Goal: Task Accomplishment & Management: Use online tool/utility

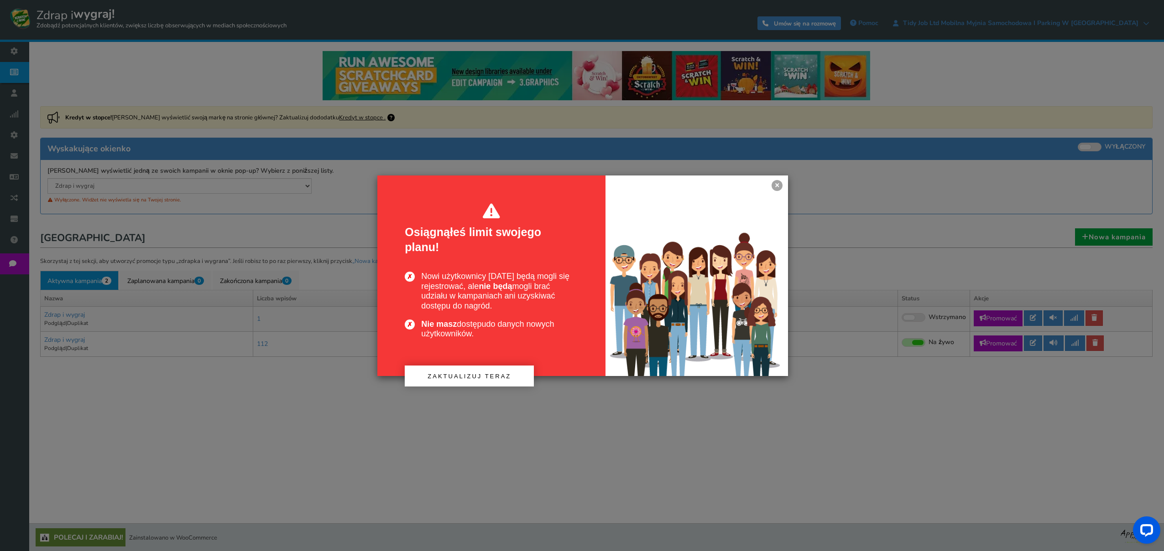
click at [781, 186] on link "×" at bounding box center [776, 185] width 11 height 11
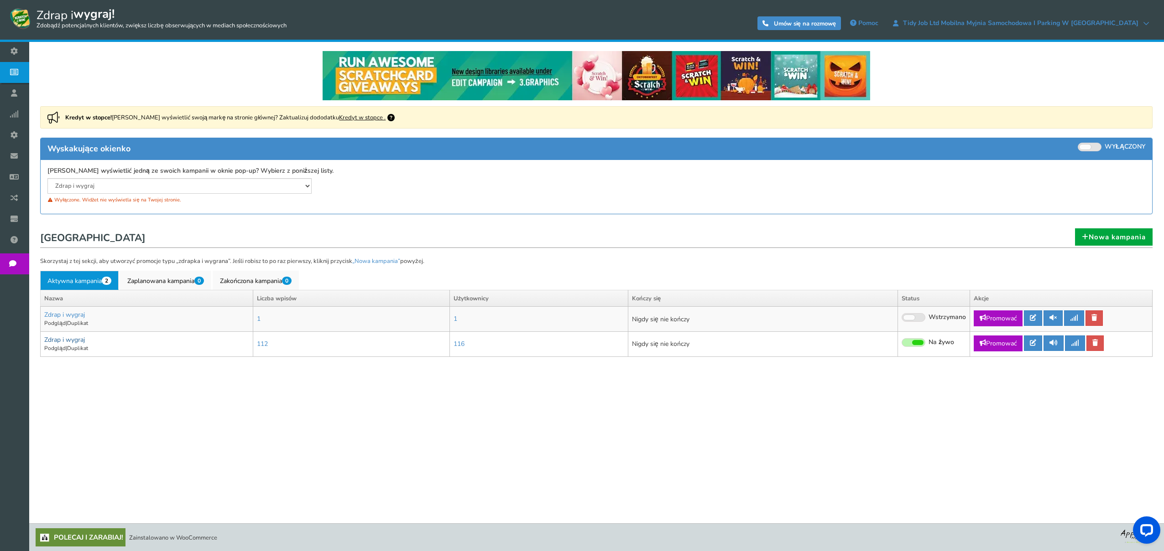
click at [58, 339] on font "Zdrap i wygraj" at bounding box center [64, 340] width 41 height 9
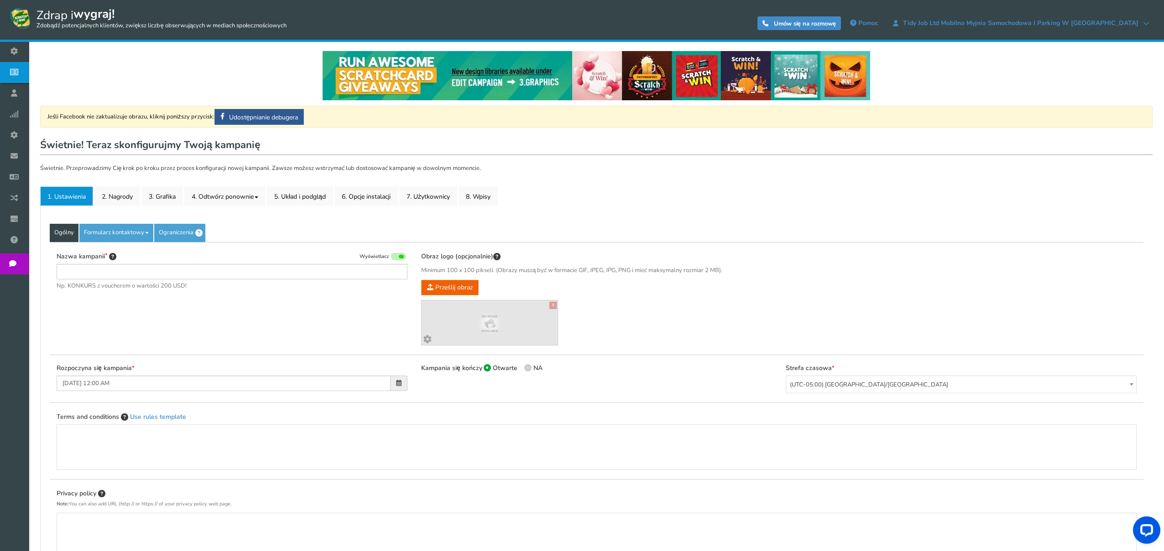
type input "Scratch & Win"
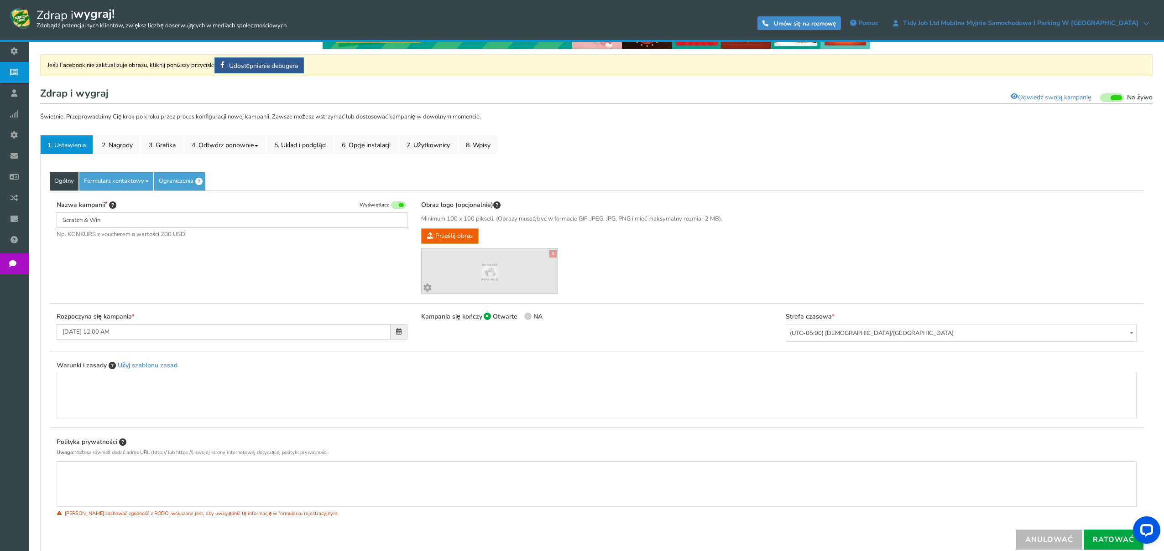
scroll to position [30, 0]
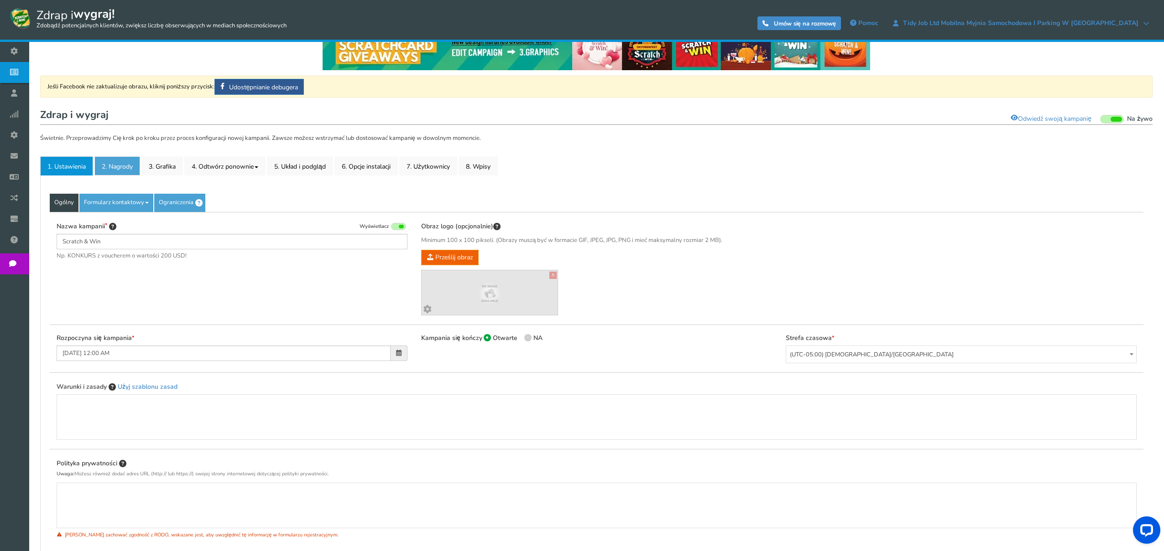
click at [118, 165] on font "2. Nagrody" at bounding box center [117, 166] width 31 height 9
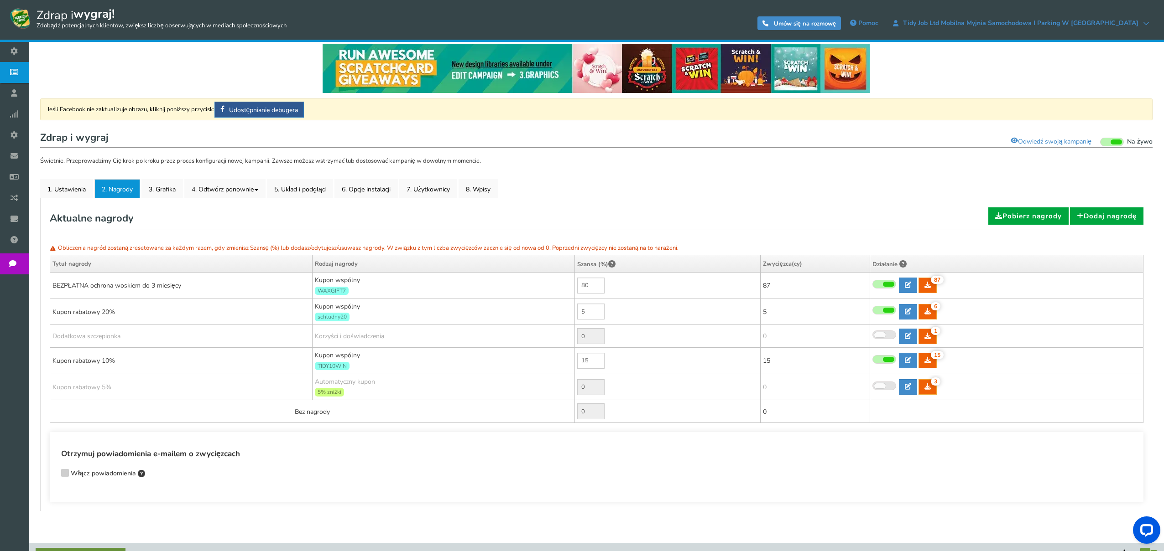
scroll to position [27, 0]
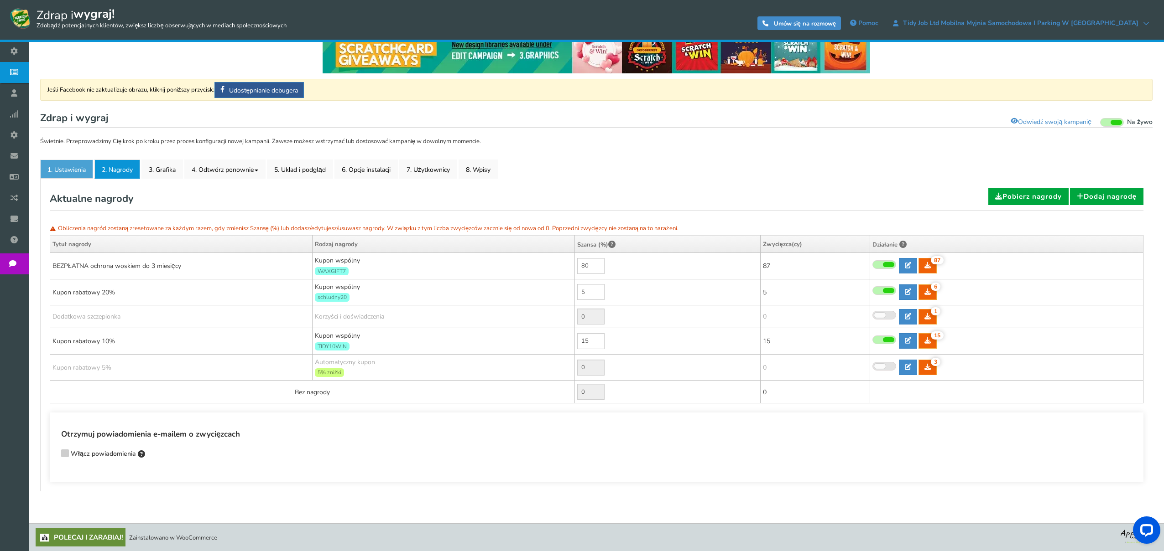
click at [73, 168] on font "1. Ustawienia" at bounding box center [66, 170] width 38 height 9
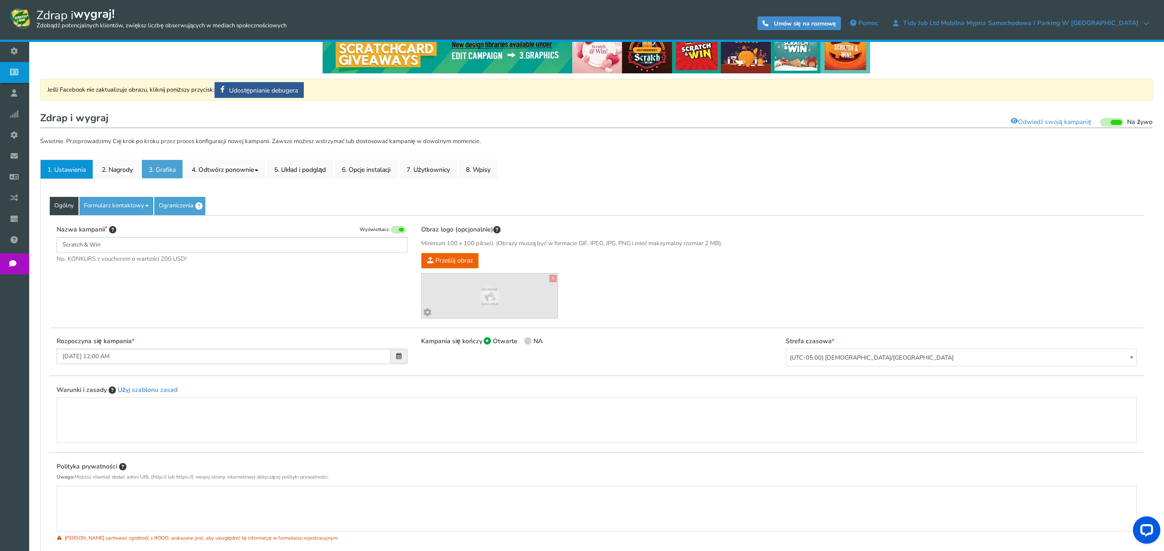
click at [166, 166] on font "3. Grafika" at bounding box center [162, 170] width 27 height 9
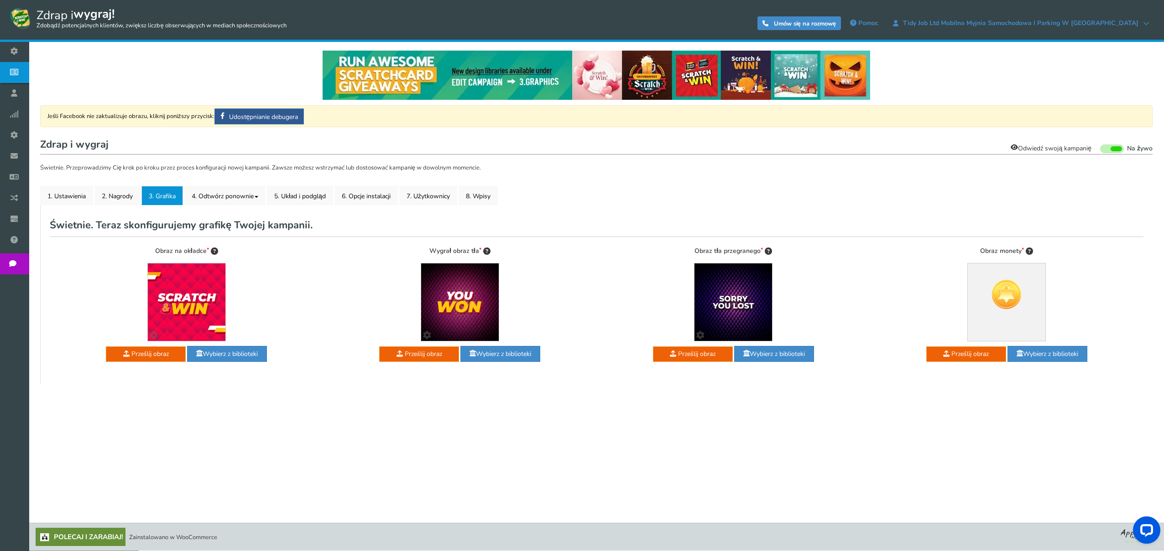
click at [1071, 146] on font "Odwiedź swoją kampanię" at bounding box center [1054, 148] width 73 height 9
click at [362, 195] on font "6. Opcje instalacji" at bounding box center [366, 196] width 49 height 9
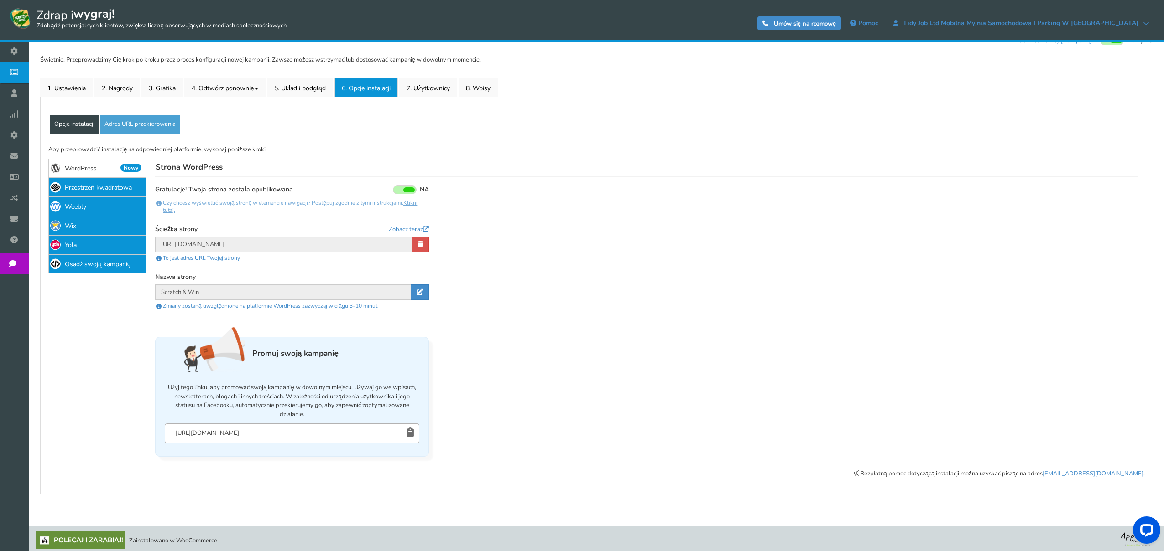
scroll to position [113, 0]
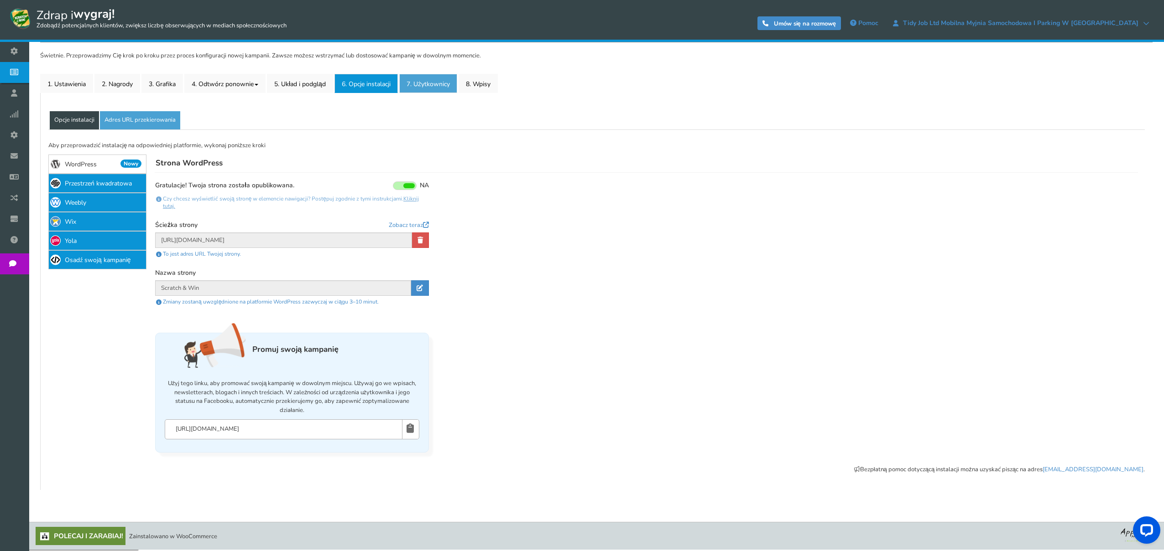
click at [428, 85] on font "7. Użytkownicy" at bounding box center [427, 84] width 43 height 9
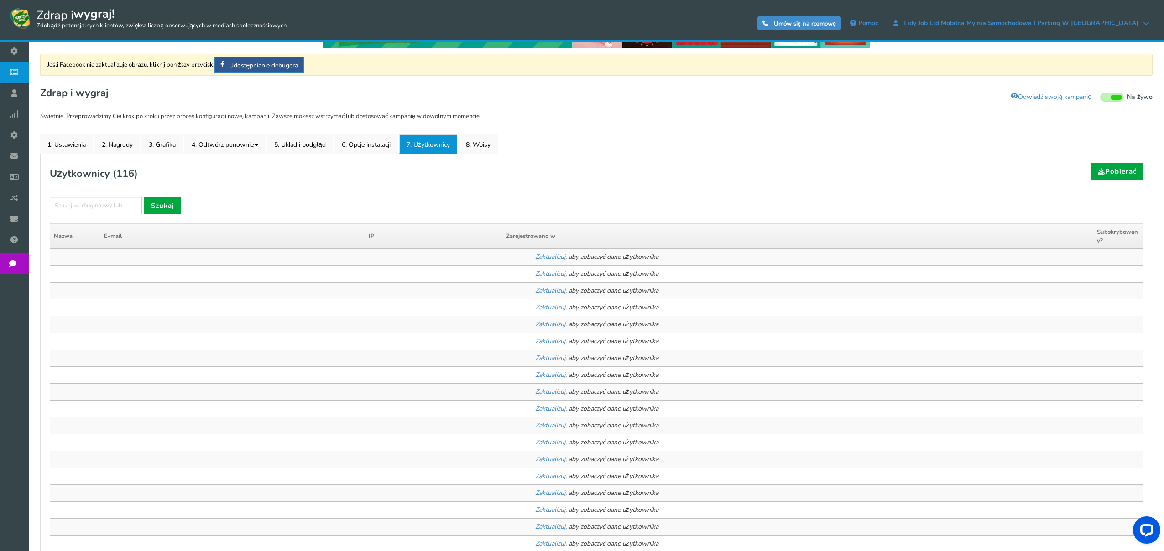
scroll to position [51, 0]
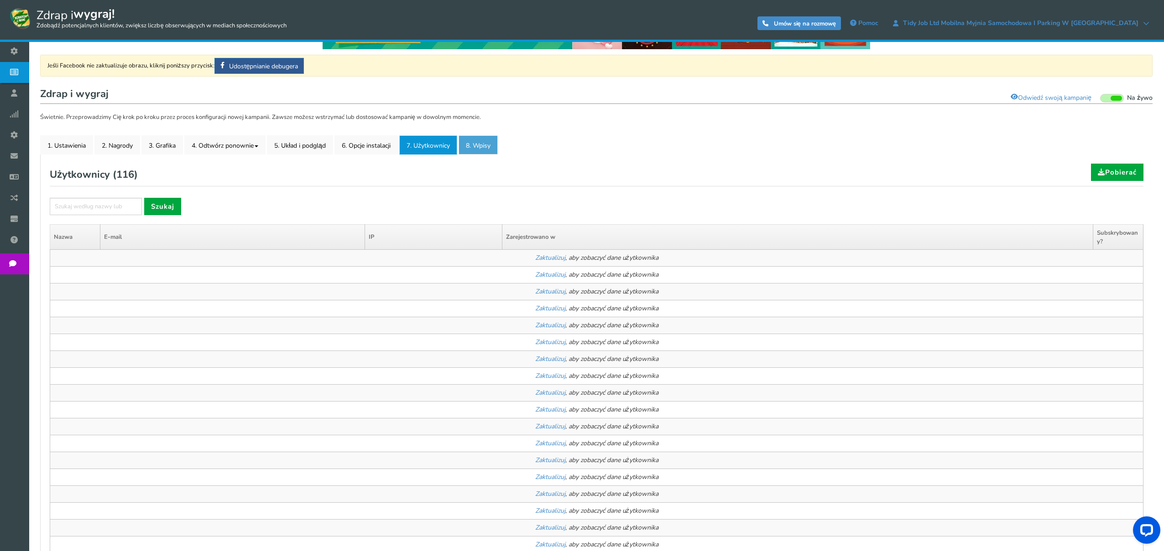
click at [483, 145] on font "8. Wpisy" at bounding box center [478, 145] width 25 height 9
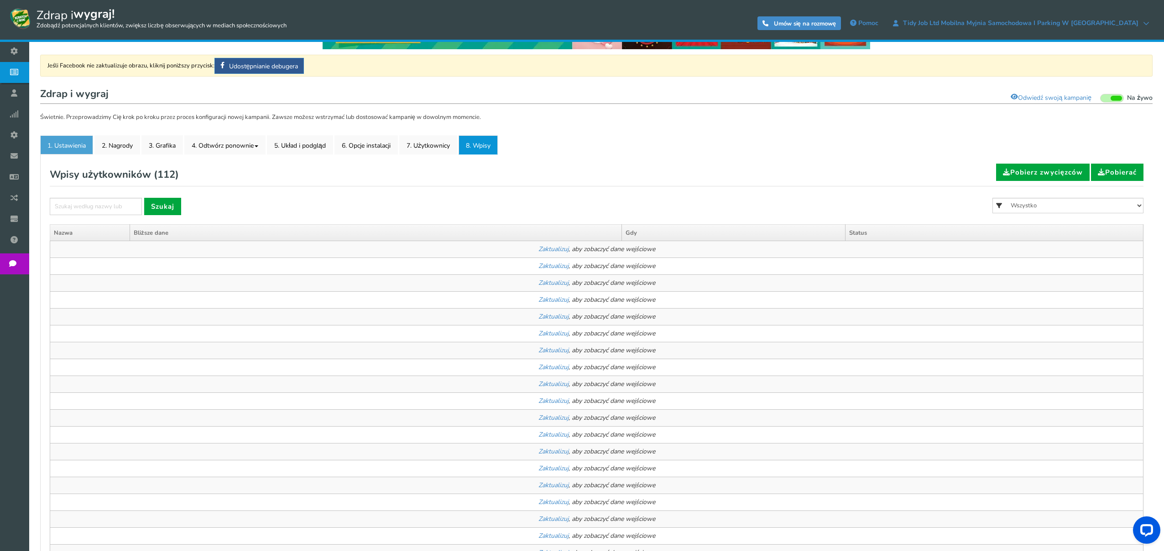
click at [73, 145] on font "1. Ustawienia" at bounding box center [66, 145] width 38 height 9
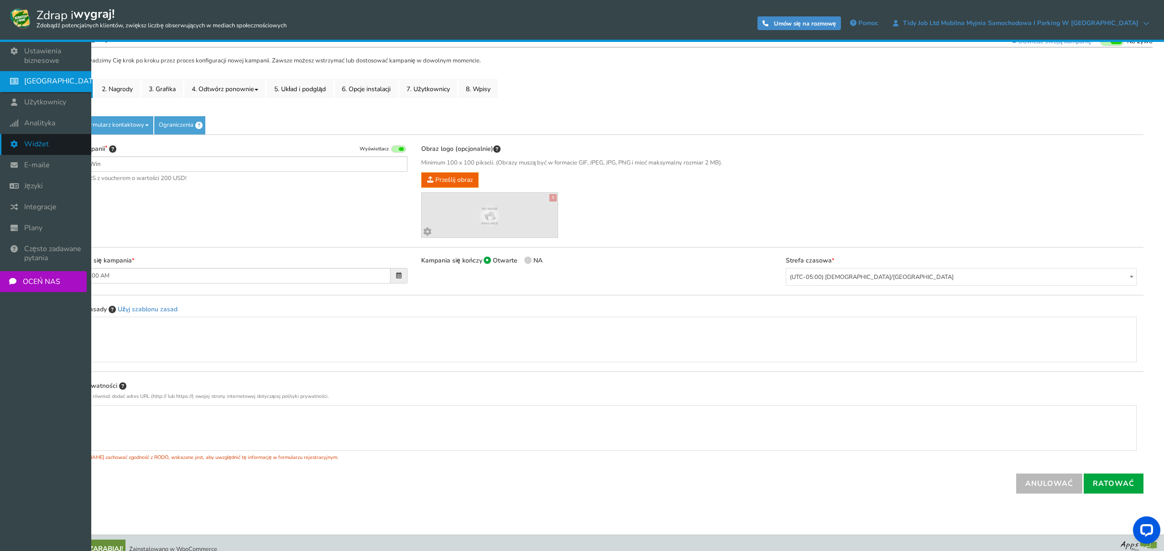
scroll to position [108, 0]
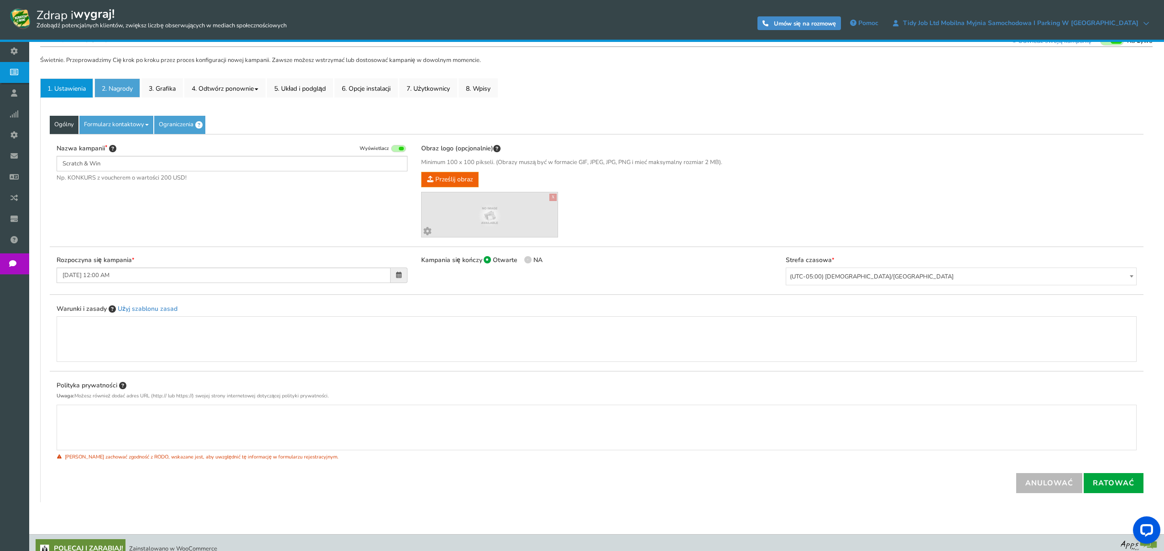
click at [119, 86] on font "2. Nagrody" at bounding box center [117, 88] width 31 height 9
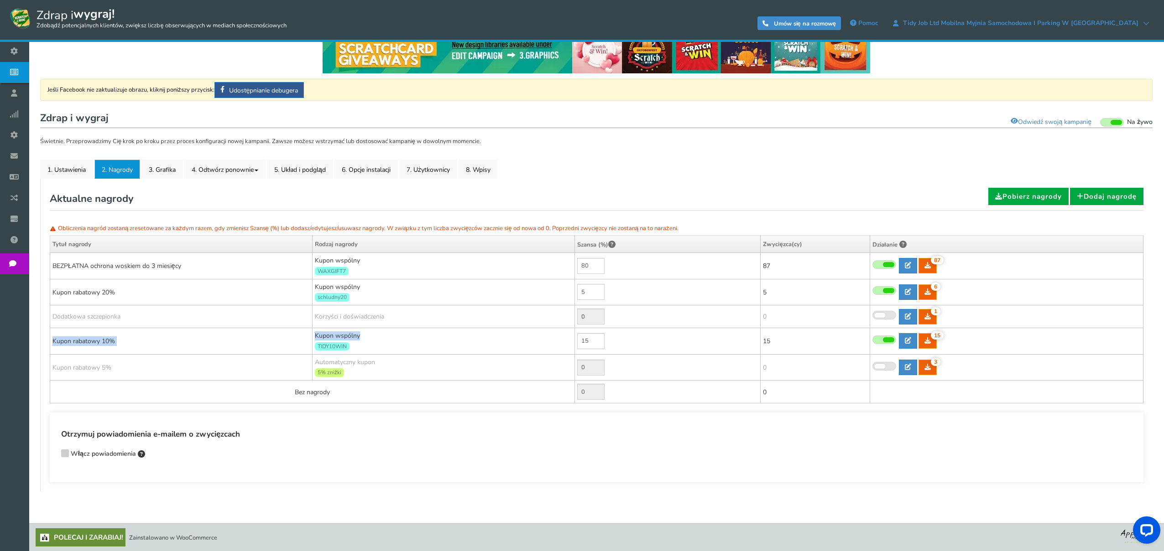
drag, startPoint x: 358, startPoint y: 336, endPoint x: 312, endPoint y: 336, distance: 47.0
click at [312, 336] on tr "Kupon rabatowy 10% Kupon wspólny TIDY10WIN 15 15 15 15 [GEOGRAPHIC_DATA] Czas 15" at bounding box center [596, 341] width 1093 height 26
click at [390, 339] on div "Kupon wspólny TIDY10WIN" at bounding box center [443, 342] width 257 height 20
click at [262, 170] on link "4. Odtwórz ponownie" at bounding box center [224, 169] width 81 height 19
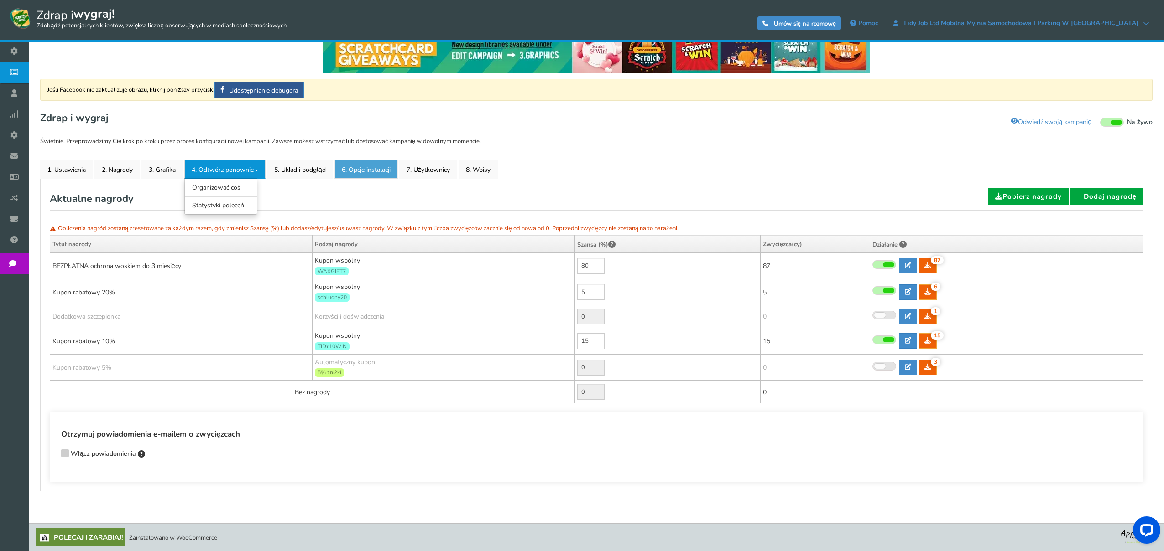
click at [373, 169] on font "6. Opcje instalacji" at bounding box center [366, 170] width 49 height 9
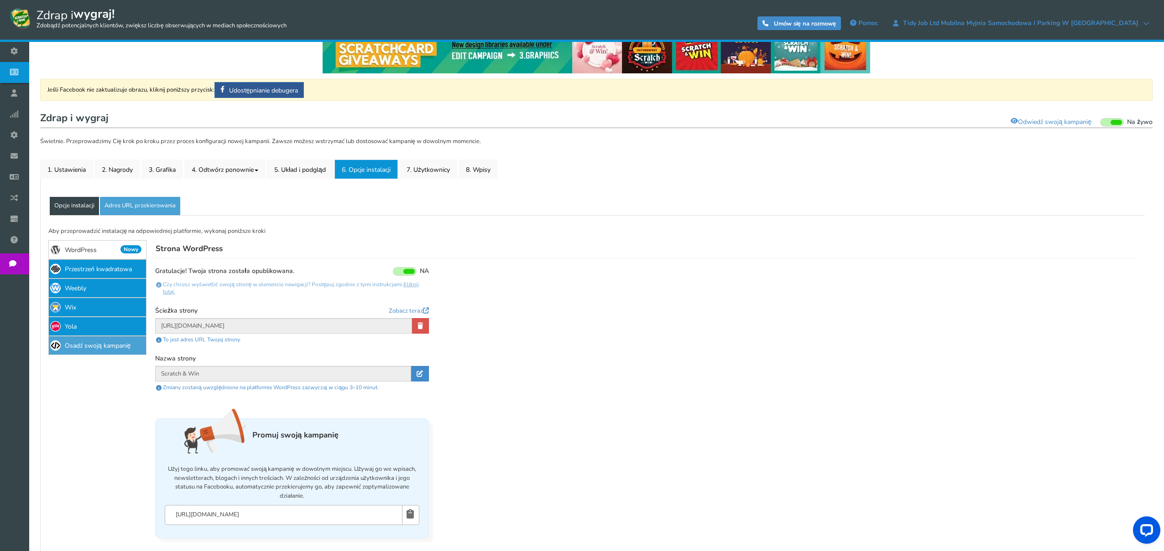
click at [94, 345] on font "Osadź swoją kampanię" at bounding box center [98, 346] width 66 height 9
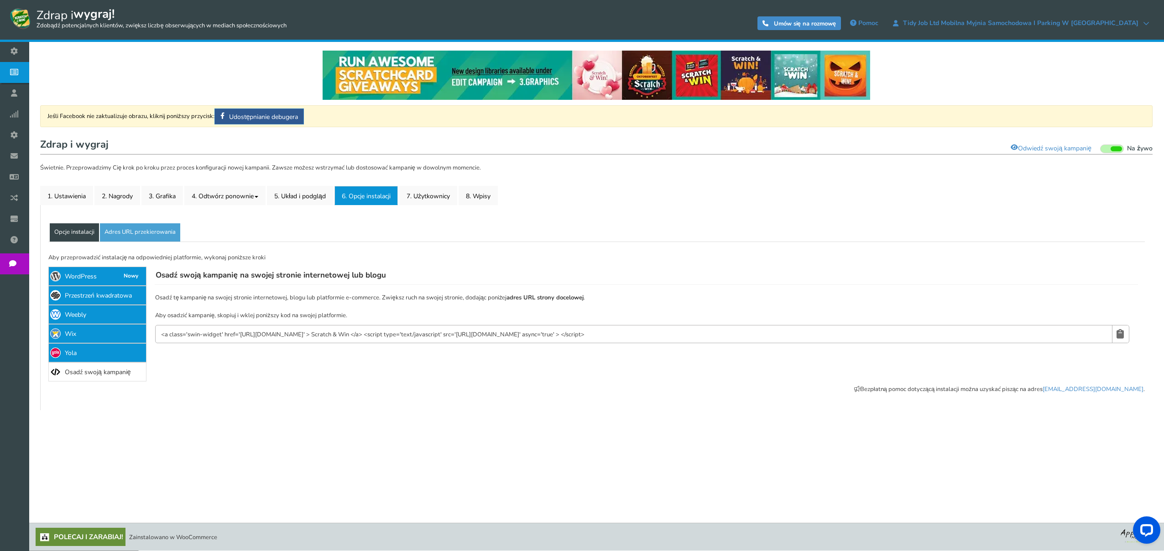
scroll to position [0, 0]
click at [437, 201] on font "7. Użytkownicy" at bounding box center [427, 196] width 43 height 9
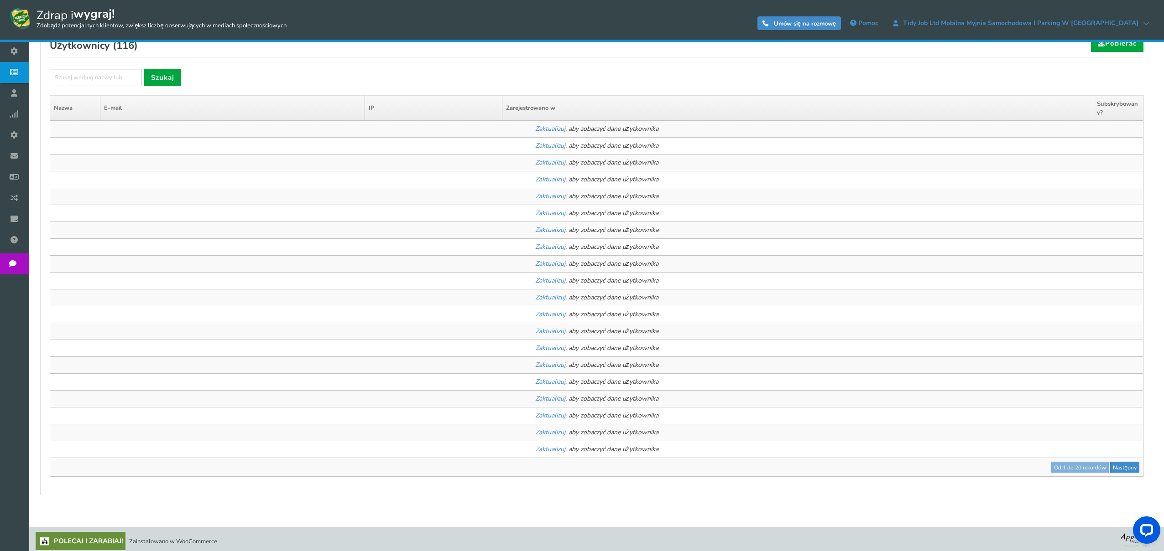
scroll to position [185, 0]
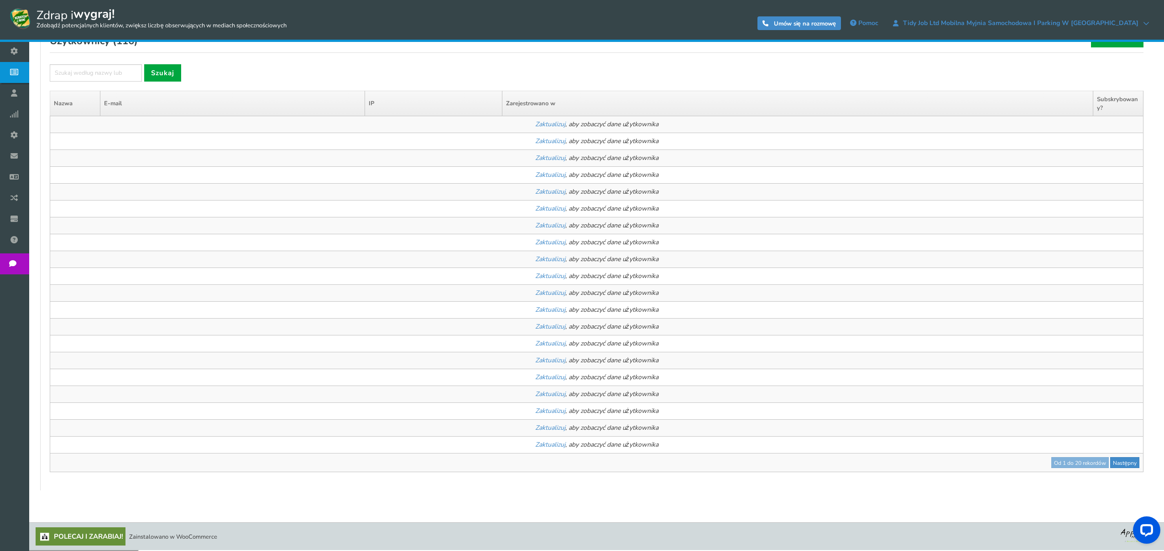
click at [1089, 463] on td "Od 1 do 20 rekordów Następny ● ● ● ● ● ●" at bounding box center [596, 463] width 1093 height 19
click at [1127, 464] on font "Następny" at bounding box center [1124, 463] width 24 height 7
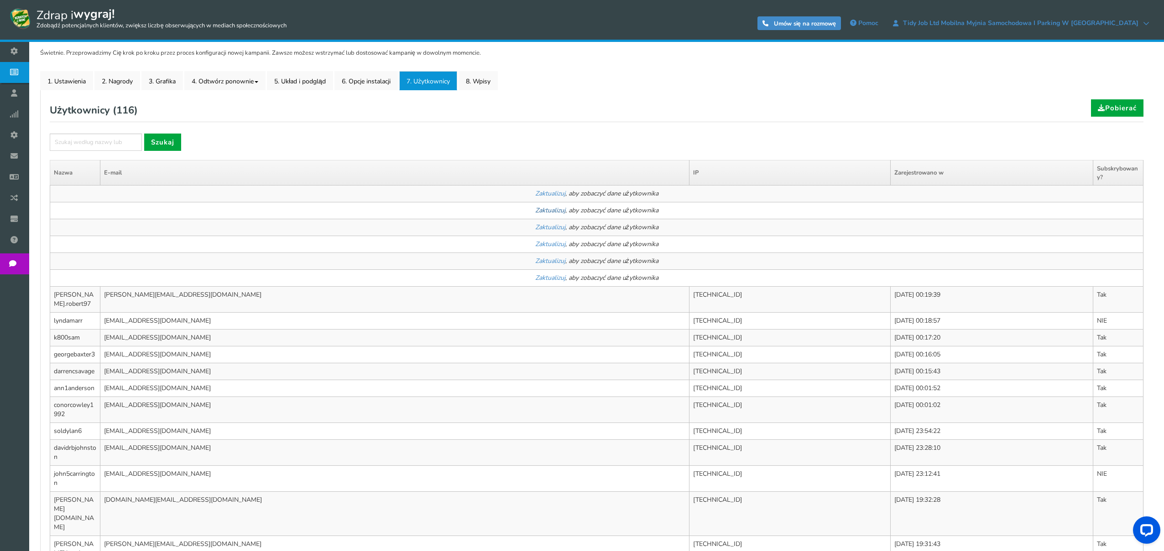
scroll to position [113, 0]
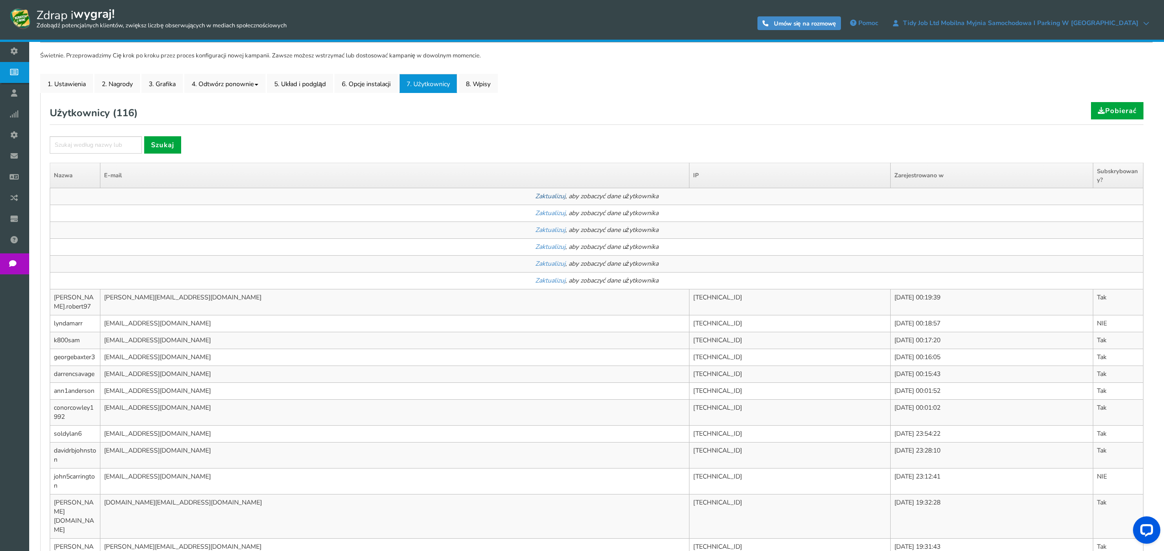
click at [556, 198] on font "Zaktualizuj" at bounding box center [550, 196] width 30 height 9
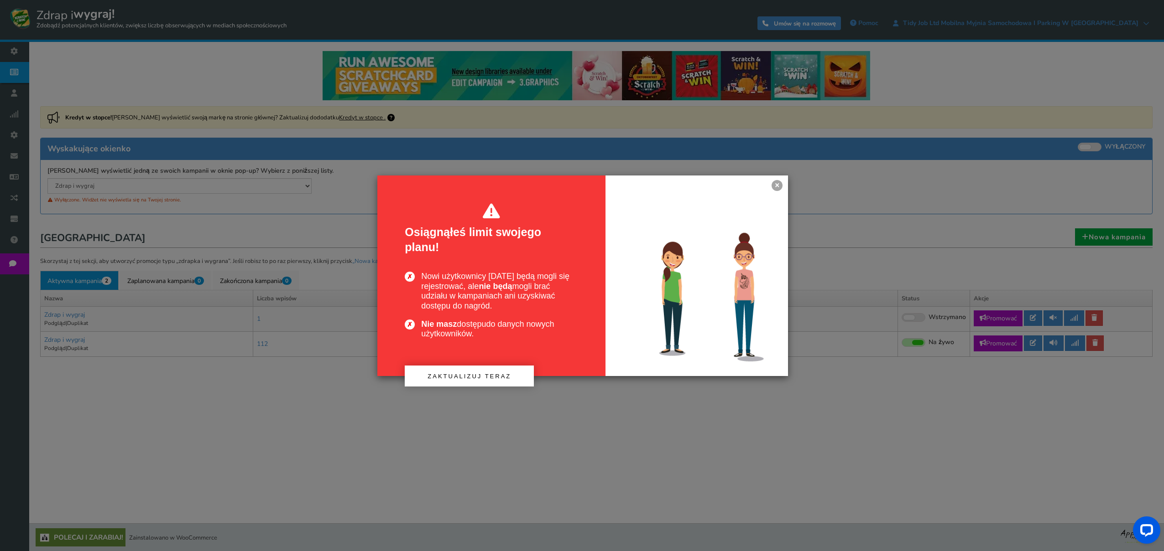
click at [780, 186] on link "×" at bounding box center [776, 185] width 11 height 11
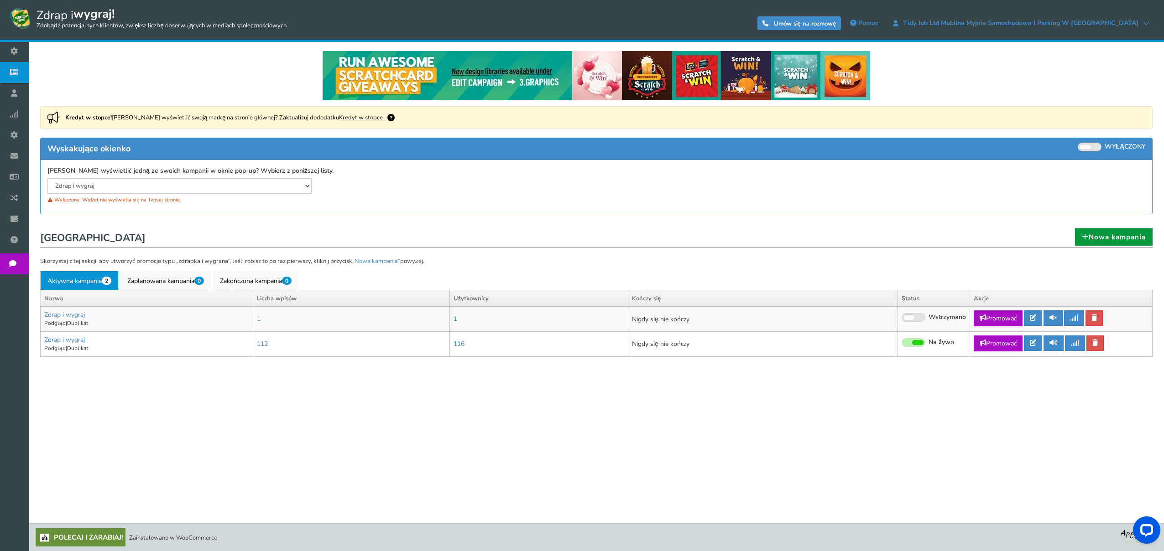
click at [1088, 232] on link "Nowa kampania" at bounding box center [1114, 237] width 78 height 17
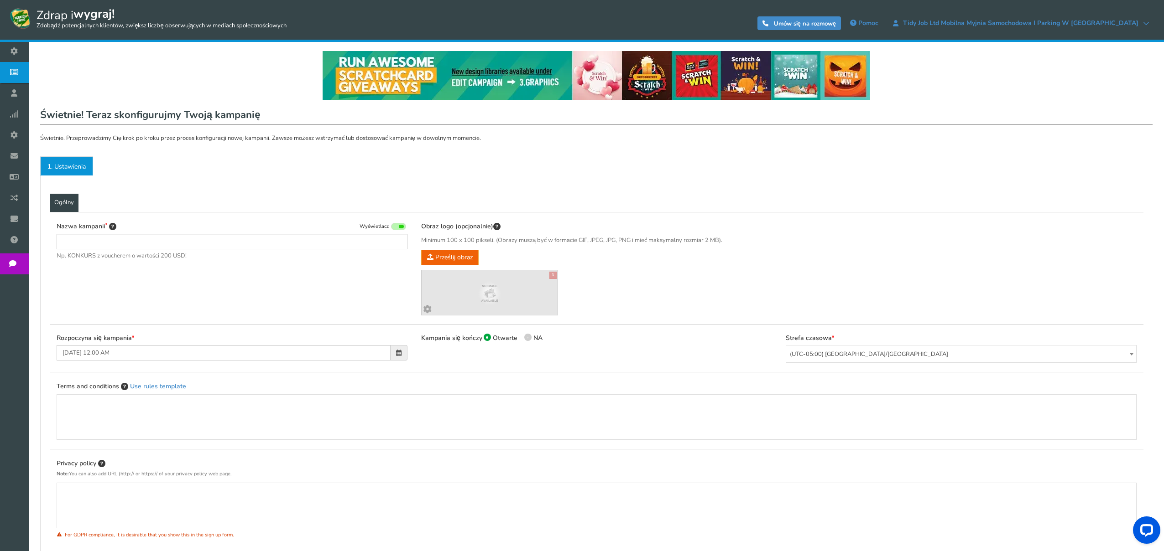
type input "Scratch & Win"
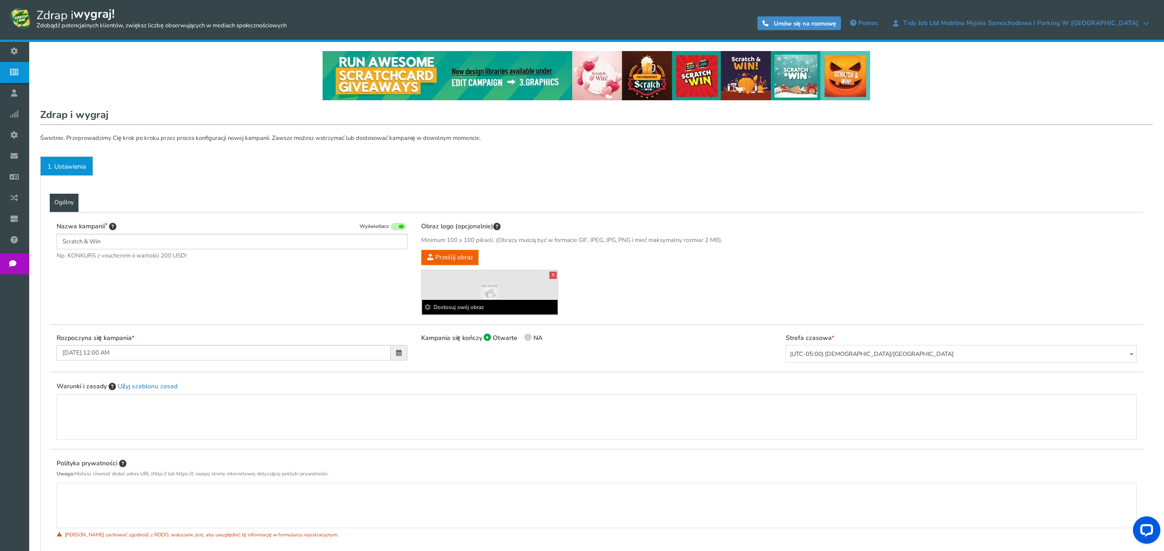
click at [485, 286] on img at bounding box center [489, 293] width 136 height 34
click at [492, 292] on img at bounding box center [489, 293] width 136 height 34
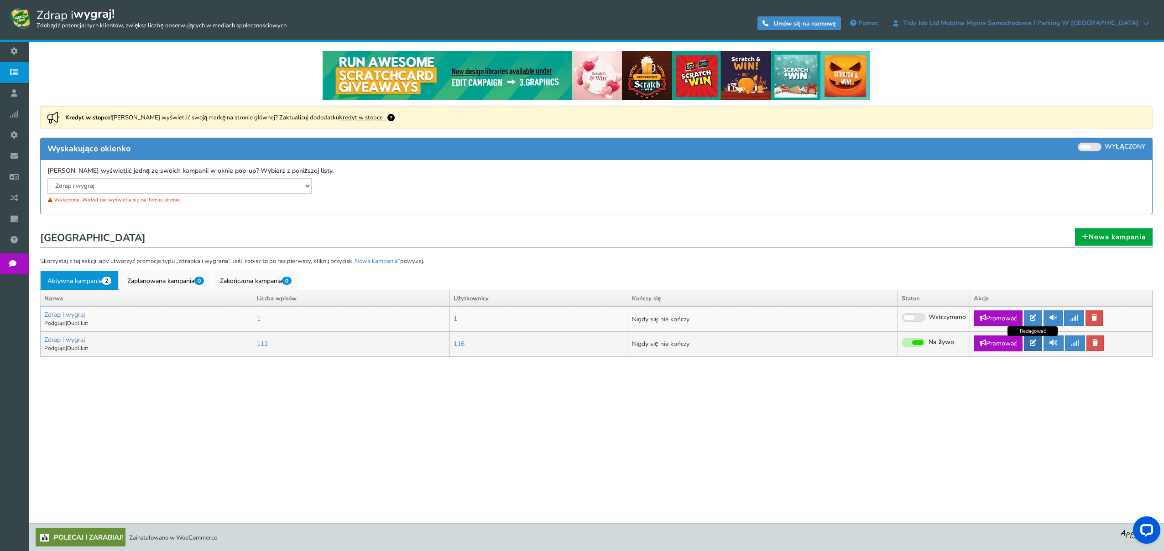
click at [1033, 344] on icon at bounding box center [1032, 343] width 6 height 6
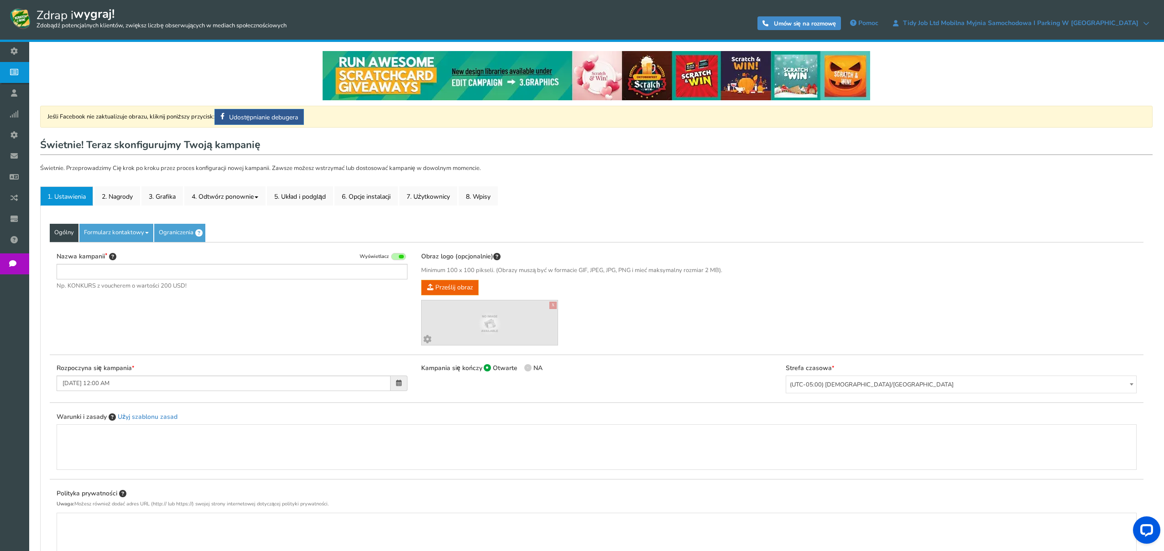
type input "Scratch & Win"
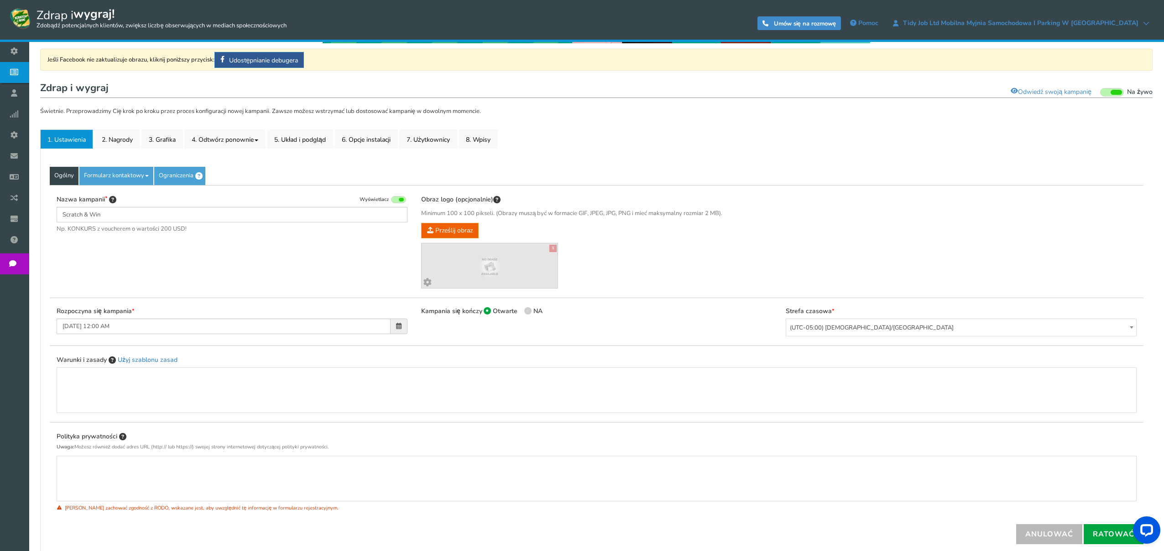
scroll to position [120, 0]
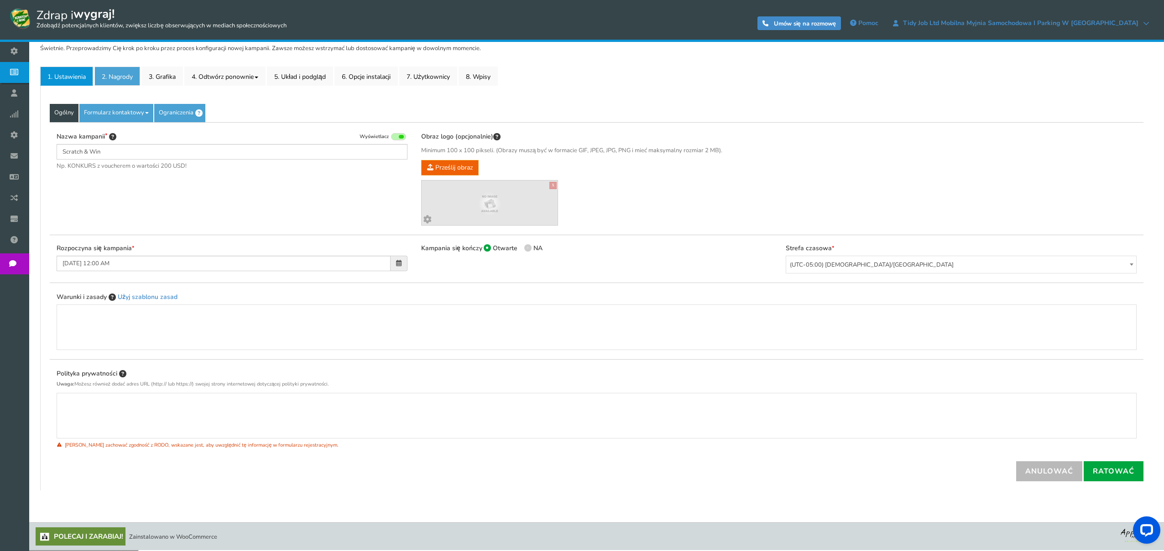
click at [129, 72] on link "2. Nagrody" at bounding box center [117, 76] width 46 height 19
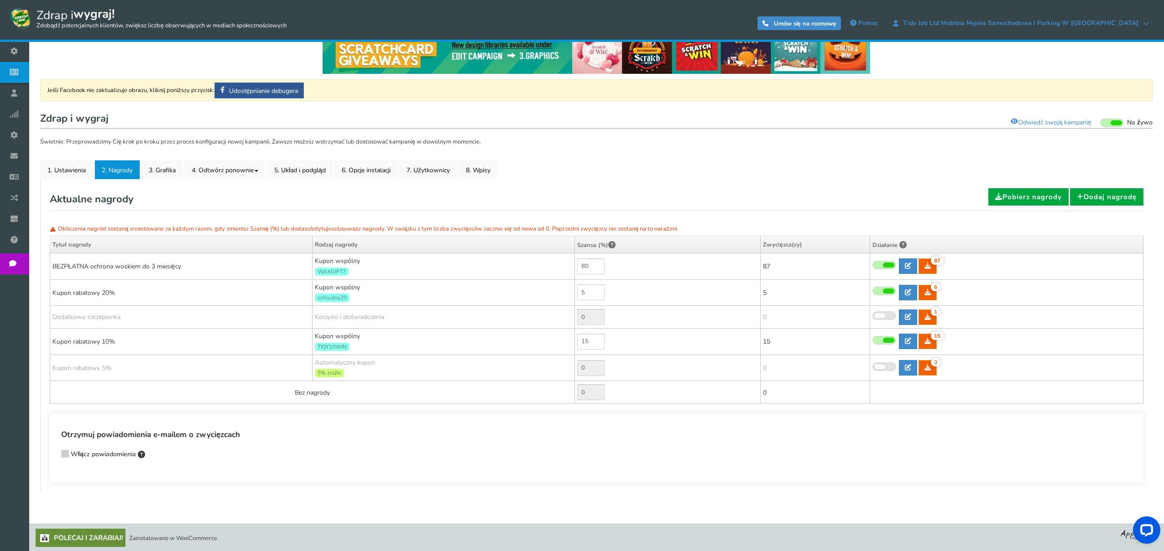
scroll to position [27, 0]
click at [369, 168] on font "6. Opcje instalacji" at bounding box center [366, 170] width 49 height 9
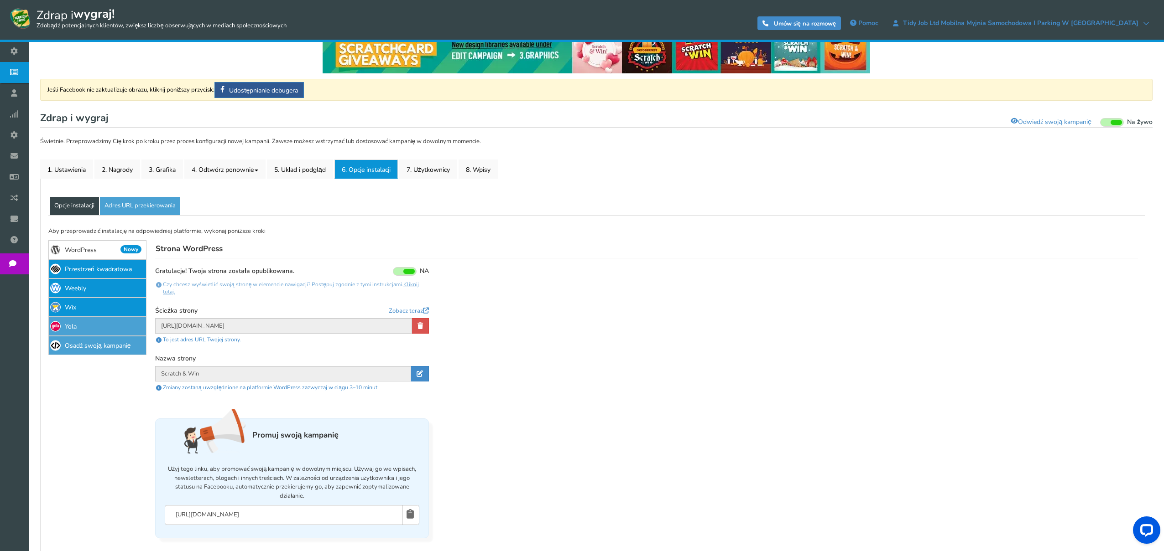
click at [100, 347] on font "Osadź swoją kampanię" at bounding box center [98, 346] width 66 height 9
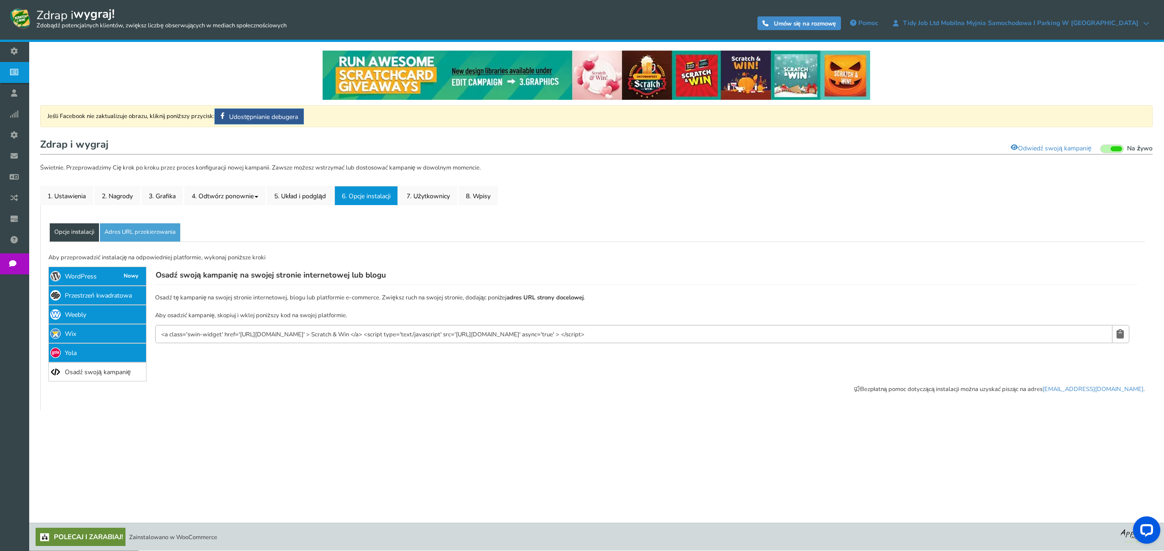
drag, startPoint x: 680, startPoint y: 335, endPoint x: 202, endPoint y: 323, distance: 477.7
click at [203, 323] on div "Osadź tę kampanię na swojej stronie internetowej, blogu lub platformie e-commer…" at bounding box center [641, 316] width 991 height 63
click at [118, 193] on font "2. Nagrody" at bounding box center [117, 196] width 31 height 9
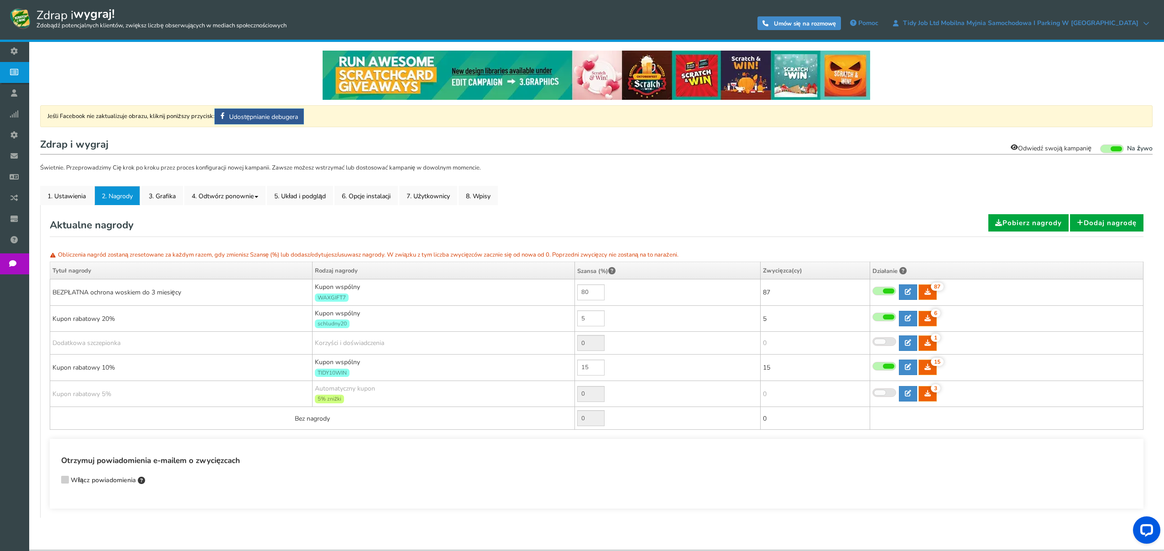
click at [1042, 148] on font "Odwiedź swoją kampanię" at bounding box center [1054, 148] width 73 height 9
click at [369, 195] on font "6. Opcje instalacji" at bounding box center [366, 196] width 49 height 9
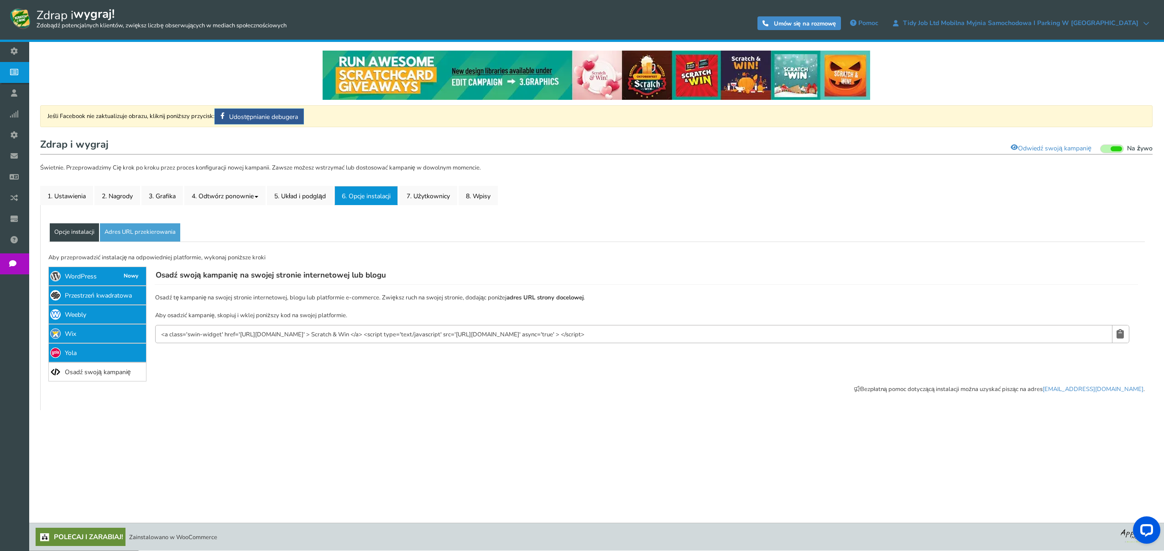
drag, startPoint x: 681, startPoint y: 335, endPoint x: 166, endPoint y: 325, distance: 515.0
click at [166, 325] on p "<a class='swin-widget' href='[URL][DOMAIN_NAME]' > Scratch & Win </a> <script t…" at bounding box center [642, 334] width 974 height 18
